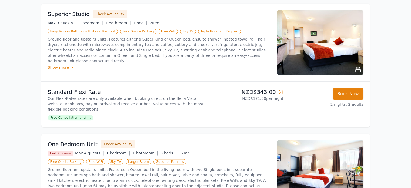
scroll to position [271, 0]
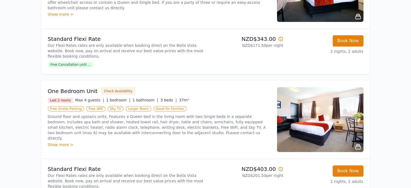
click at [62, 142] on div "Show more >" at bounding box center [159, 144] width 222 height 5
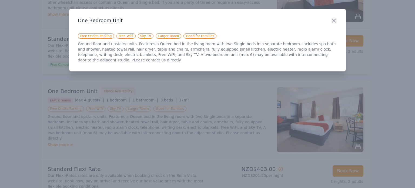
click at [332, 17] on icon "button" at bounding box center [333, 20] width 6 height 6
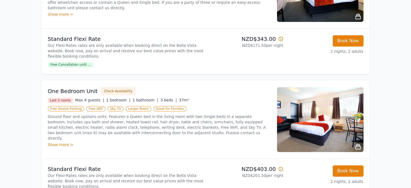
click at [340, 143] on img at bounding box center [320, 119] width 86 height 65
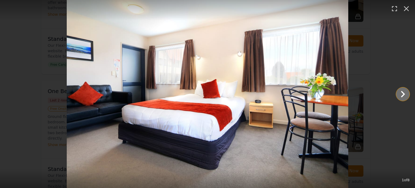
click at [404, 93] on icon "Show slide 2 of 8" at bounding box center [403, 94] width 4 height 6
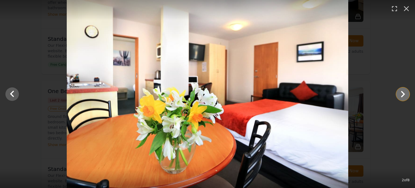
click at [404, 93] on icon "Show slide 3 of 8" at bounding box center [403, 94] width 4 height 6
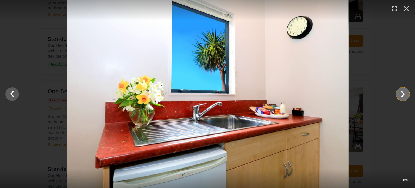
click at [404, 93] on icon "Show slide 4 of 8" at bounding box center [403, 94] width 4 height 6
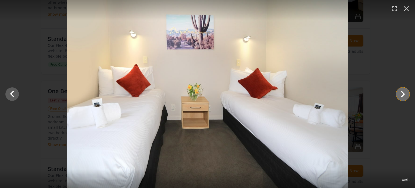
click at [404, 93] on icon "Show slide 5 of 8" at bounding box center [403, 94] width 4 height 6
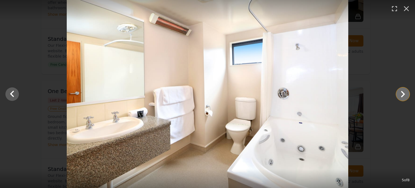
click at [404, 93] on icon "Show slide 6 of 8" at bounding box center [403, 94] width 4 height 6
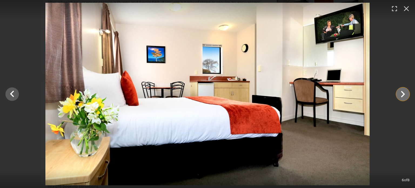
click at [404, 93] on icon "Show slide 7 of 8" at bounding box center [403, 94] width 4 height 6
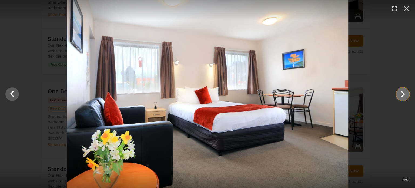
click at [404, 93] on icon "Show slide 8 of 8" at bounding box center [403, 94] width 4 height 6
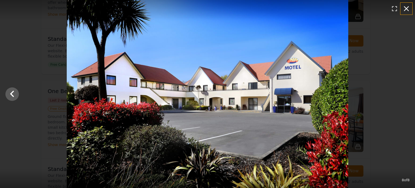
click at [410, 9] on button "button" at bounding box center [406, 9] width 12 height 12
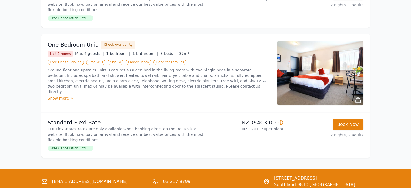
scroll to position [317, 0]
